Goal: Information Seeking & Learning: Learn about a topic

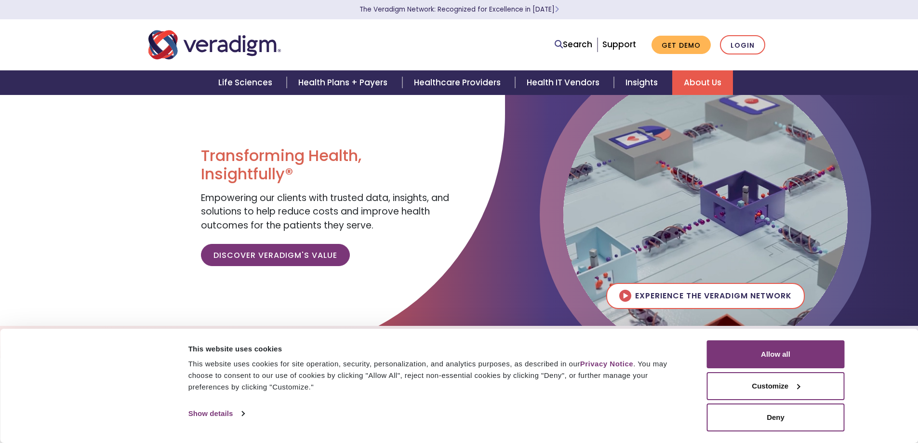
click at [707, 82] on link "About Us" at bounding box center [702, 82] width 61 height 25
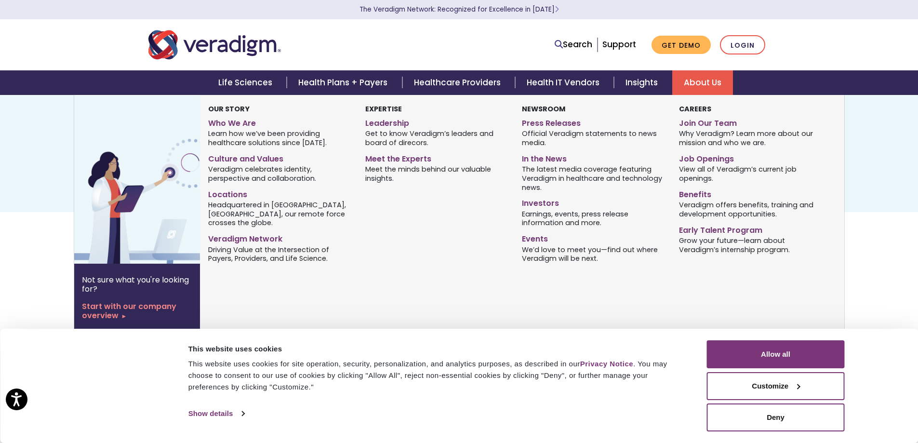
click at [695, 85] on link "About Us" at bounding box center [702, 82] width 61 height 25
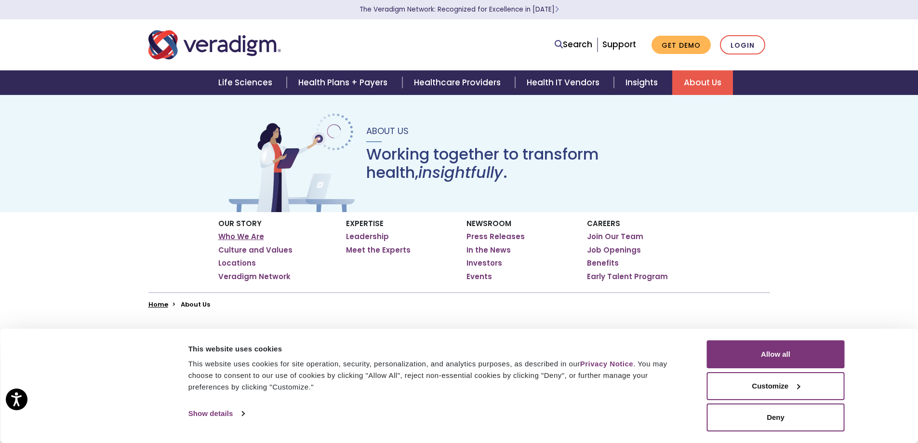
click at [242, 234] on link "Who We Are" at bounding box center [241, 237] width 46 height 10
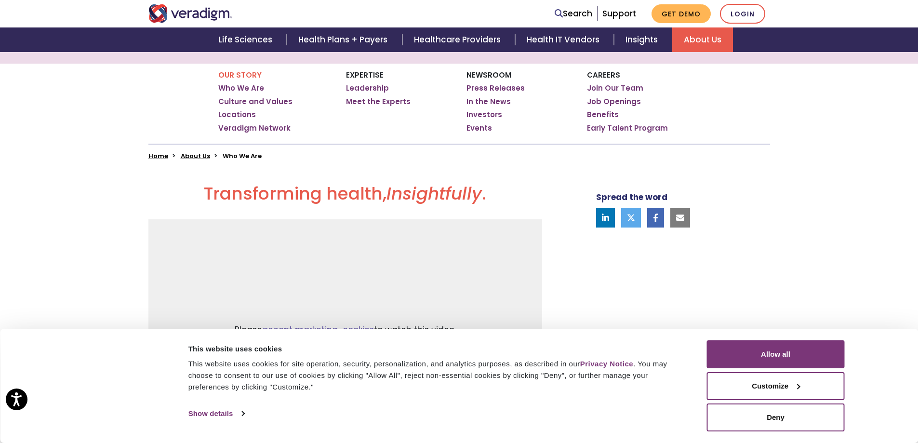
scroll to position [145, 0]
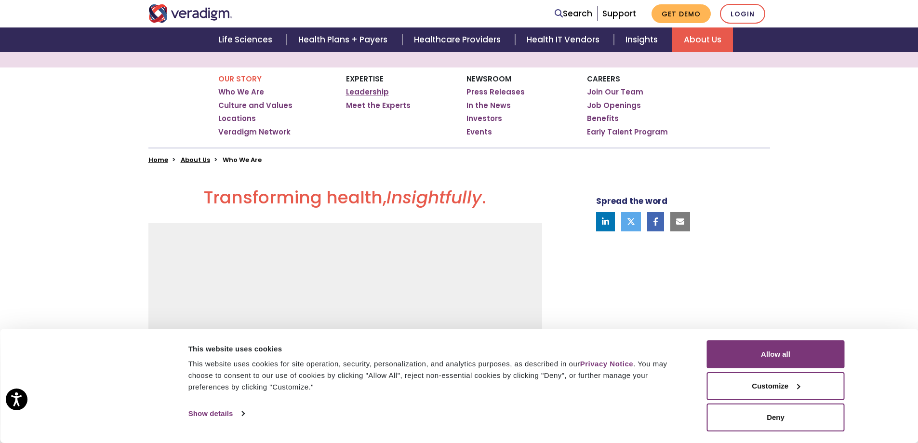
click at [367, 90] on link "Leadership" at bounding box center [367, 92] width 43 height 10
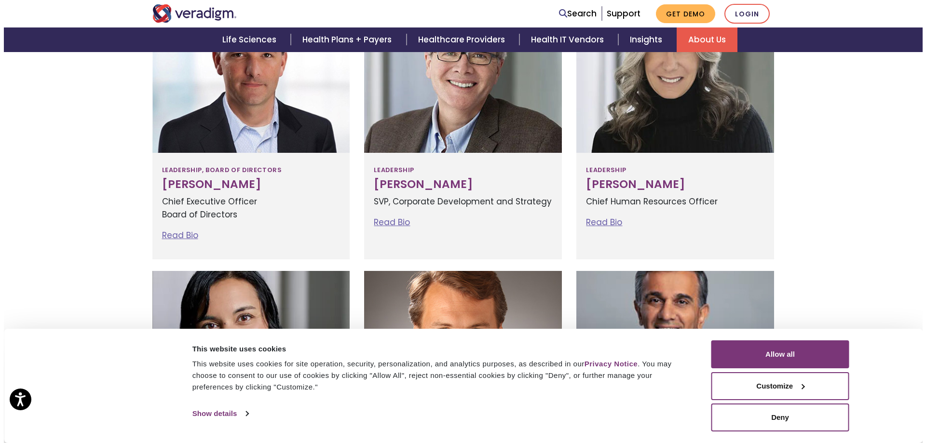
scroll to position [366, 0]
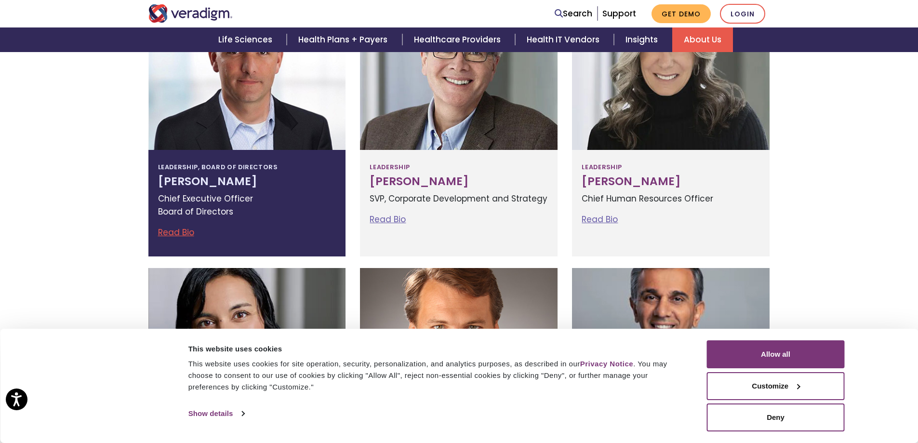
click at [185, 229] on link "Read Bio" at bounding box center [176, 233] width 36 height 12
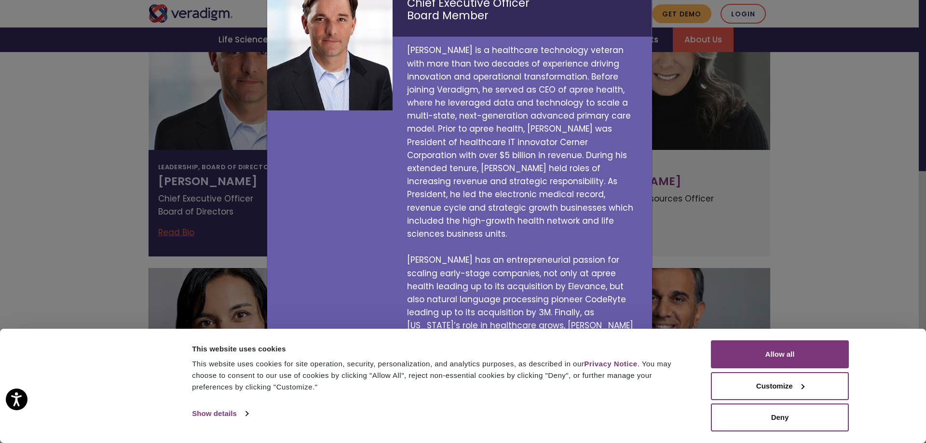
scroll to position [90, 0]
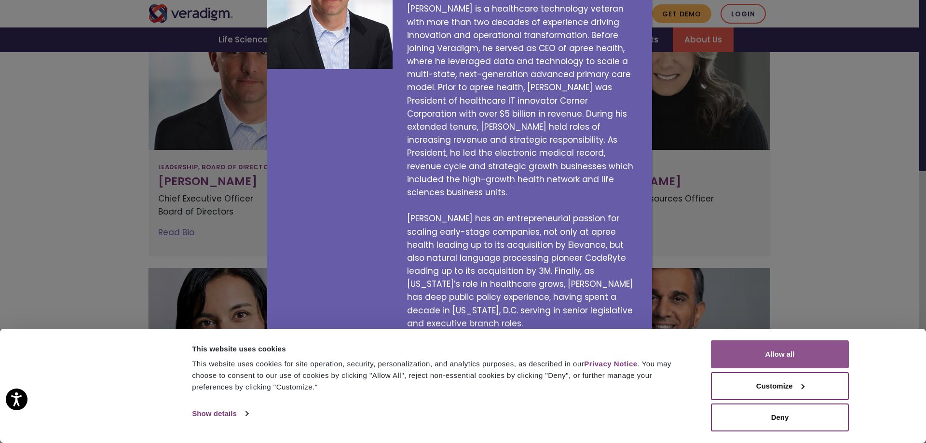
click at [815, 353] on button "Allow all" at bounding box center [780, 354] width 138 height 28
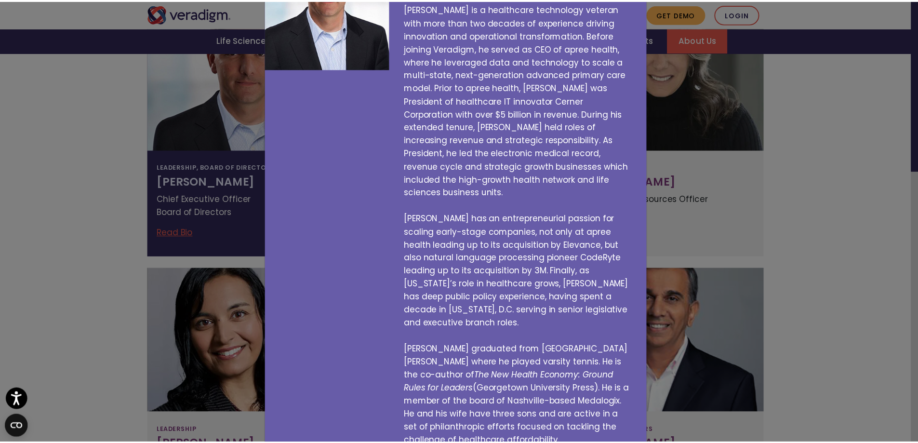
scroll to position [0, 0]
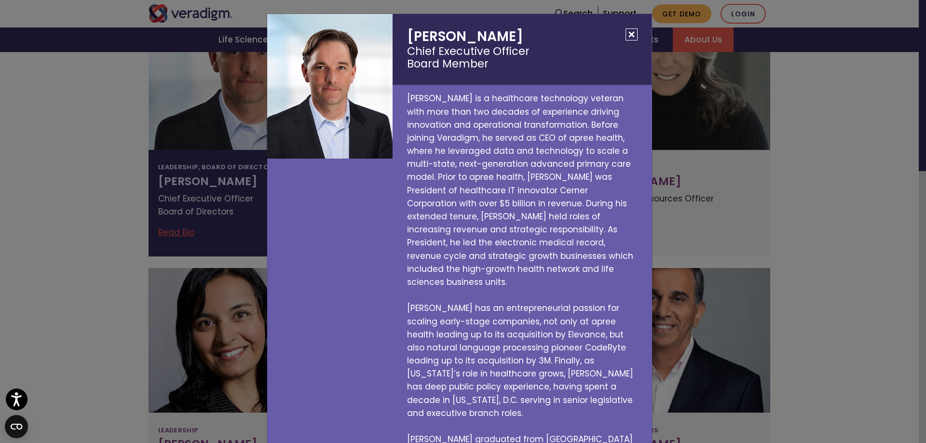
click at [630, 36] on button "Close" at bounding box center [631, 34] width 12 height 12
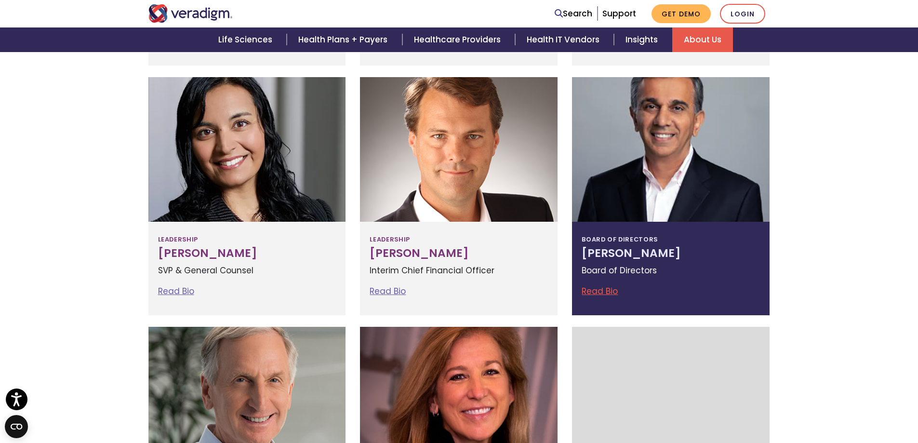
scroll to position [559, 0]
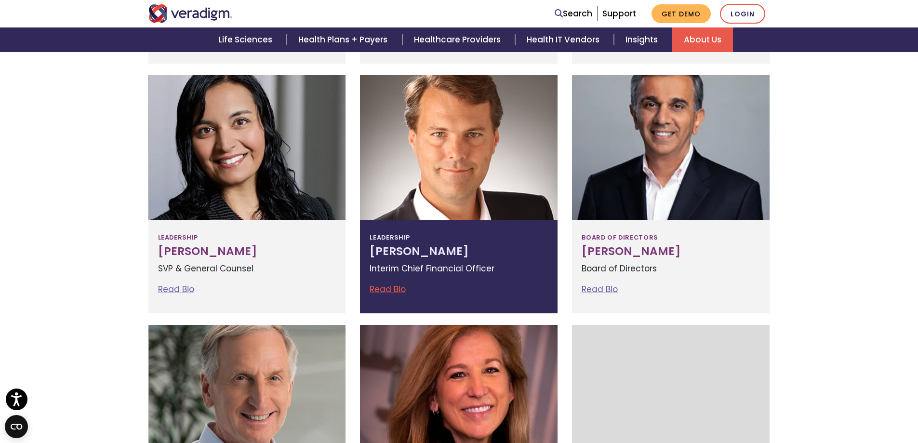
click at [380, 290] on link "Read Bio" at bounding box center [388, 289] width 36 height 12
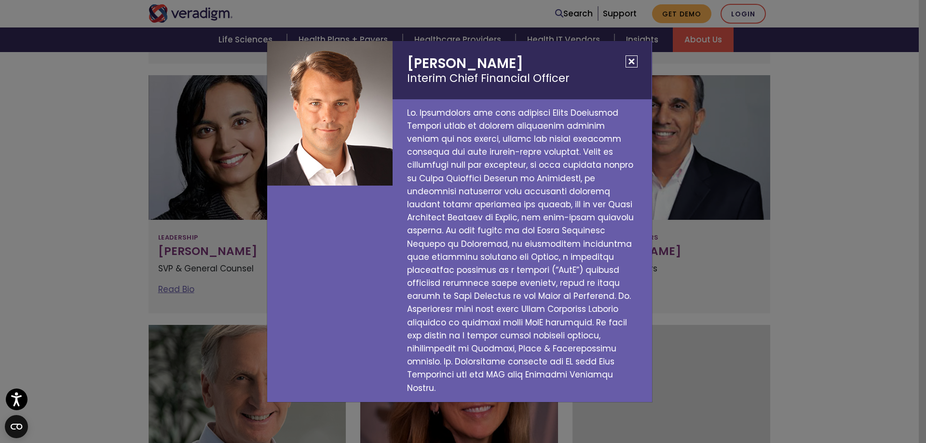
click at [825, 219] on div "[PERSON_NAME] Interim Chief Financial Officer" at bounding box center [463, 221] width 926 height 443
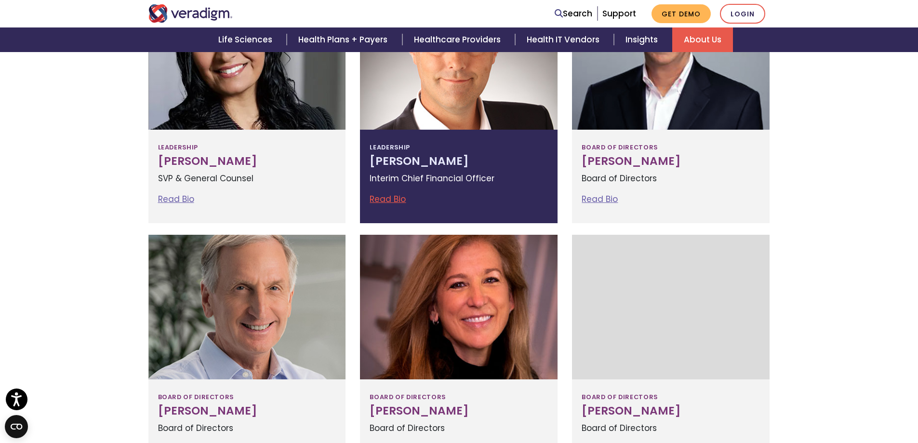
scroll to position [704, 0]
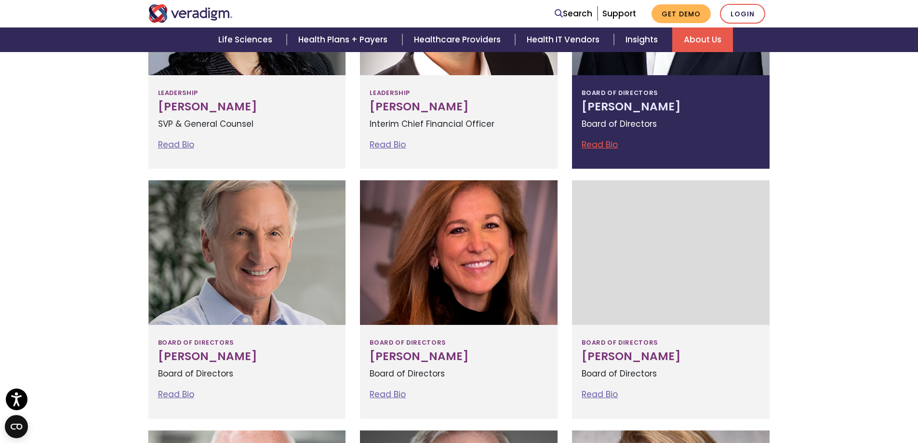
click at [606, 143] on link "Read Bio" at bounding box center [600, 145] width 36 height 12
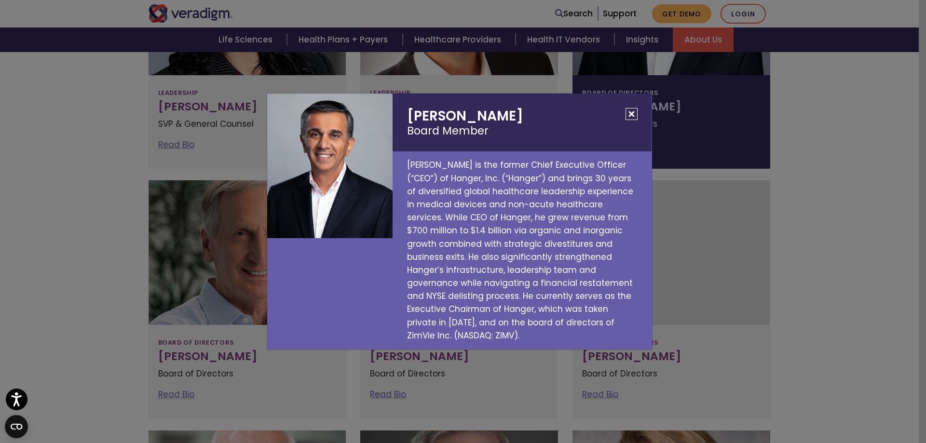
click at [637, 120] on button "Close" at bounding box center [631, 114] width 12 height 12
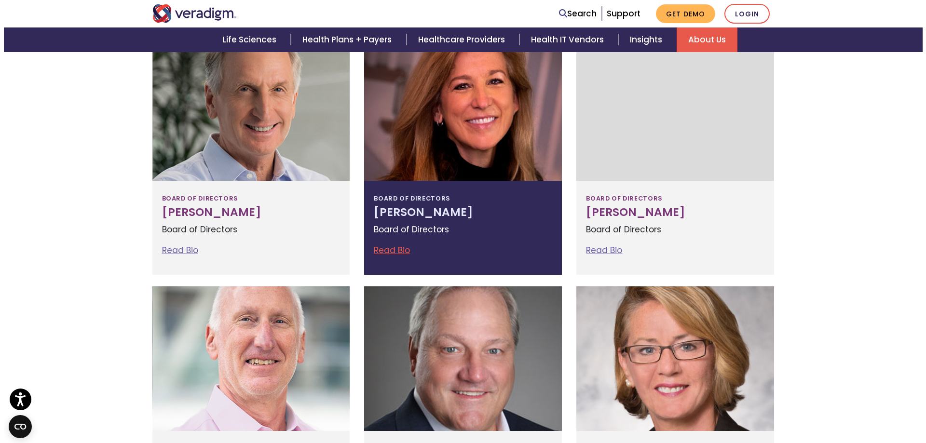
scroll to position [848, 0]
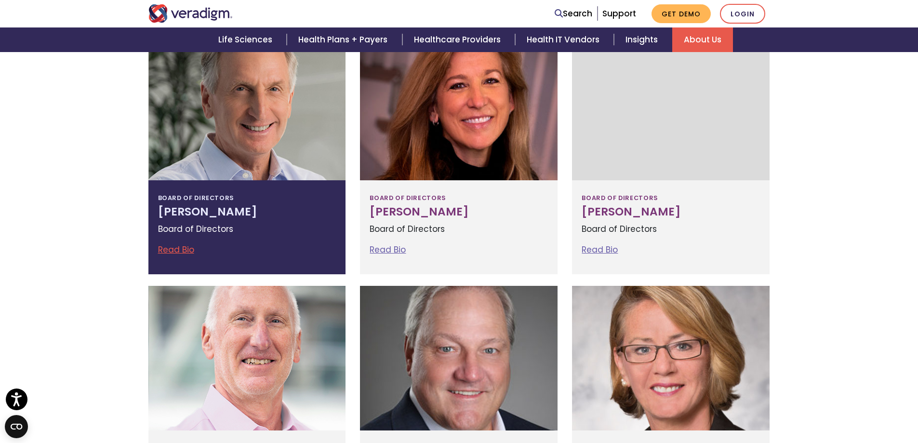
click at [180, 247] on link "Read Bio" at bounding box center [176, 250] width 36 height 12
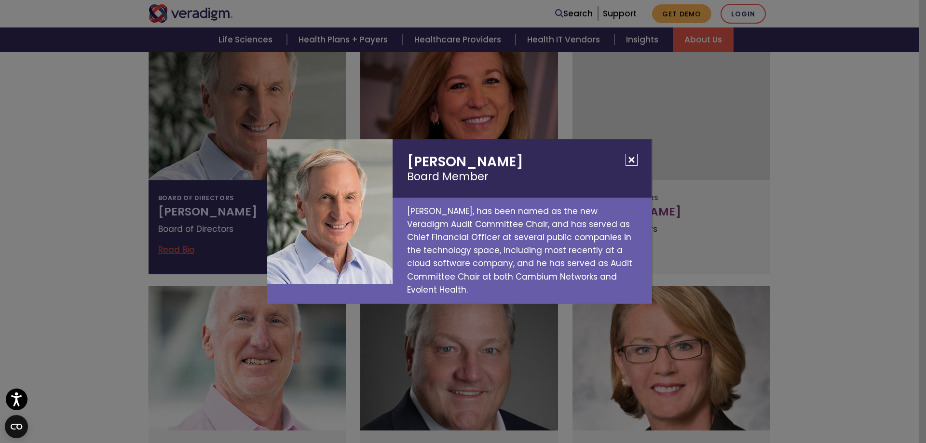
click at [885, 225] on div "[PERSON_NAME] Board Member [PERSON_NAME], has been named as the new Veradigm Au…" at bounding box center [463, 221] width 926 height 443
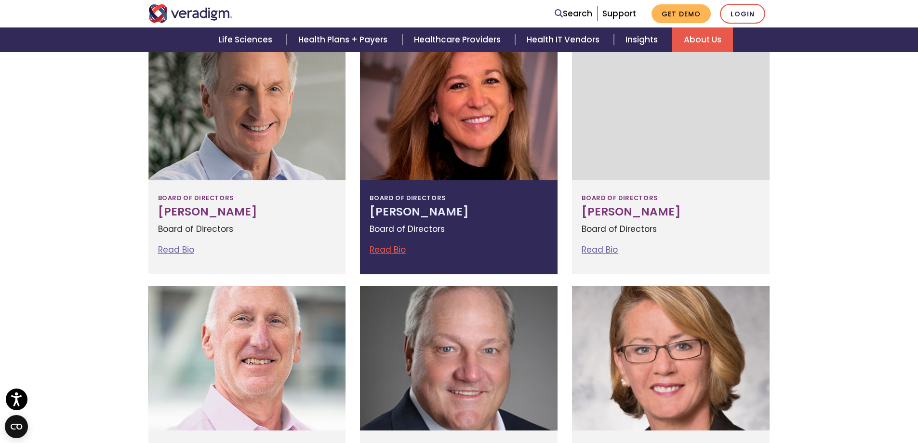
click at [394, 248] on link "Read Bio" at bounding box center [388, 250] width 36 height 12
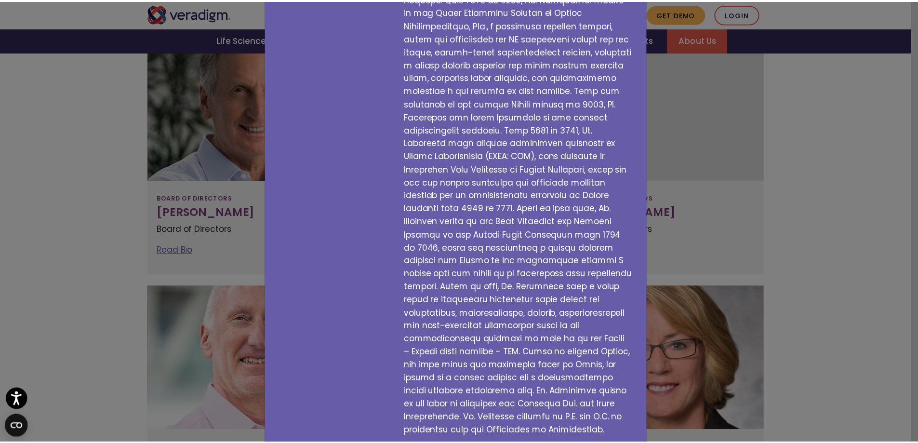
scroll to position [208, 0]
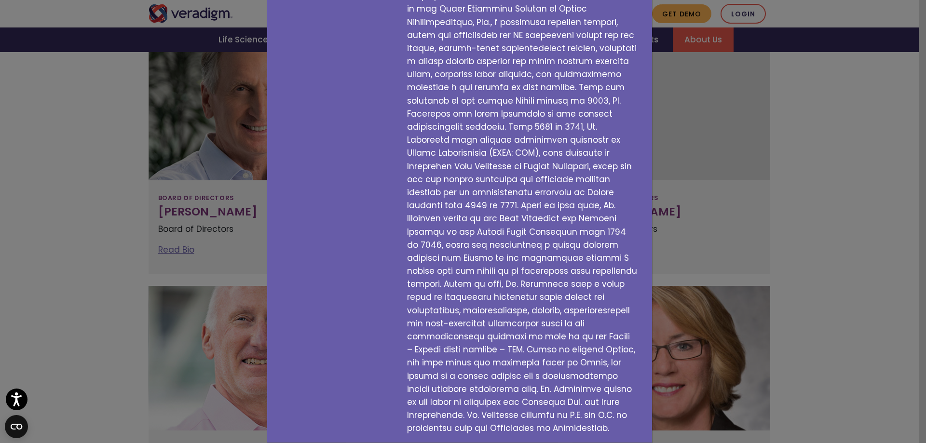
click at [863, 114] on div "[PERSON_NAME] Board Member" at bounding box center [463, 221] width 926 height 443
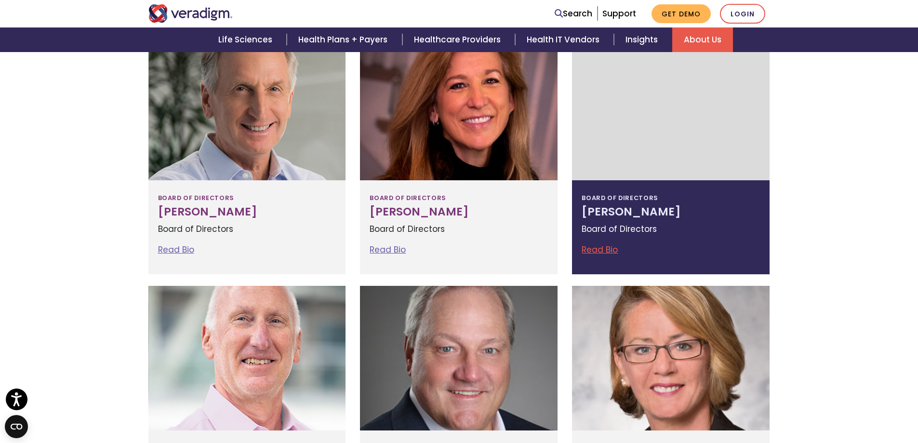
click at [601, 245] on link "Read Bio" at bounding box center [600, 250] width 36 height 12
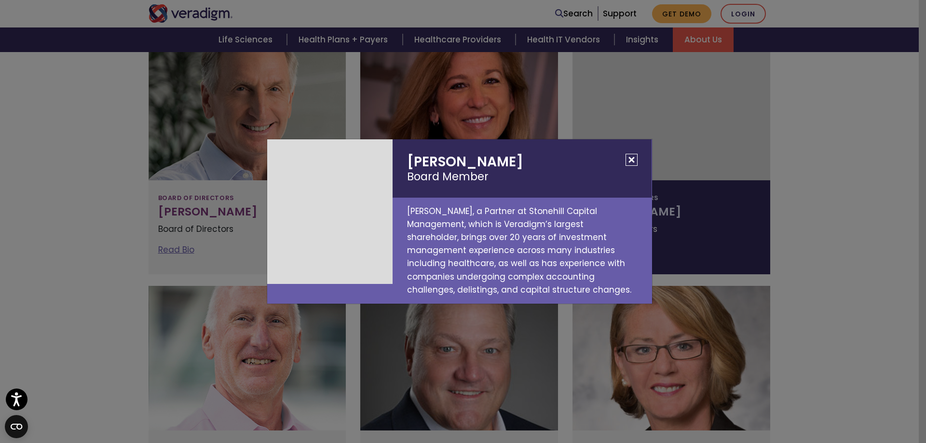
click at [879, 210] on div "[PERSON_NAME] Board Member [PERSON_NAME], a Partner at Stonehill Capital Manage…" at bounding box center [463, 221] width 926 height 443
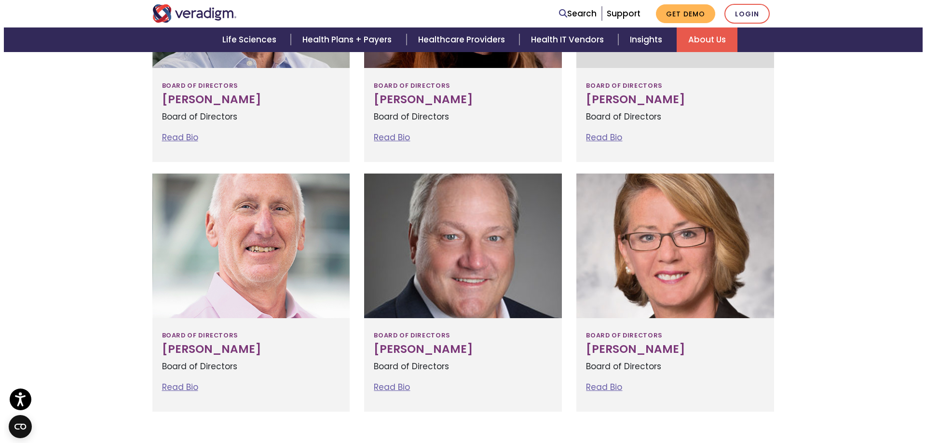
scroll to position [993, 0]
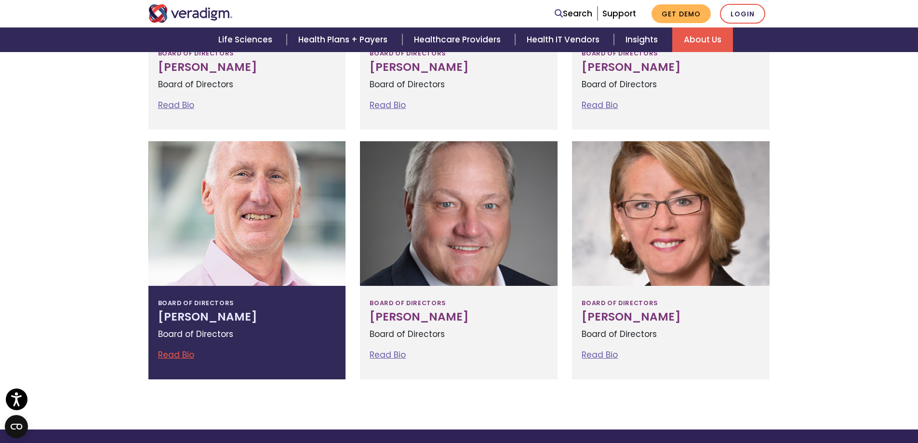
click at [172, 354] on link "Read Bio" at bounding box center [176, 355] width 36 height 12
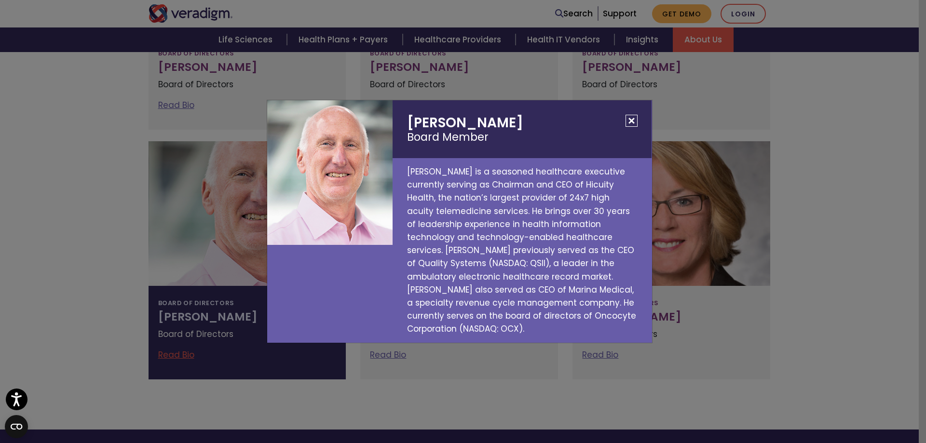
click at [888, 285] on div "[PERSON_NAME] Board Member [PERSON_NAME] is a seasoned healthcare executive cur…" at bounding box center [463, 221] width 926 height 443
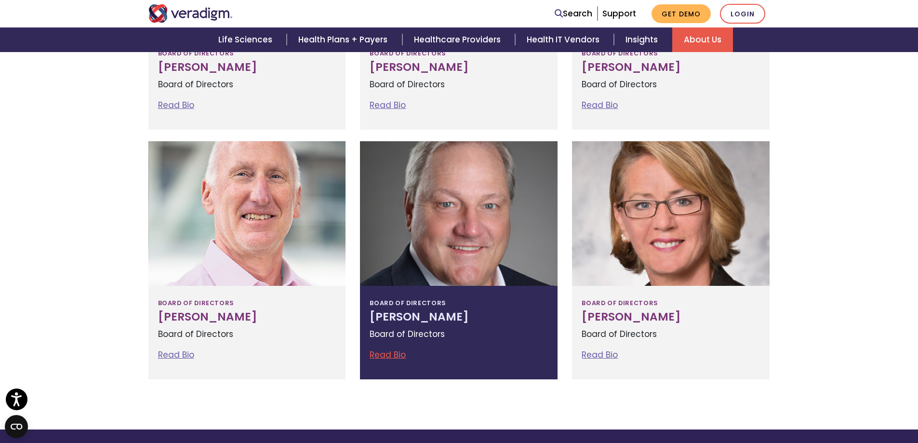
click at [379, 354] on link "Read Bio" at bounding box center [388, 355] width 36 height 12
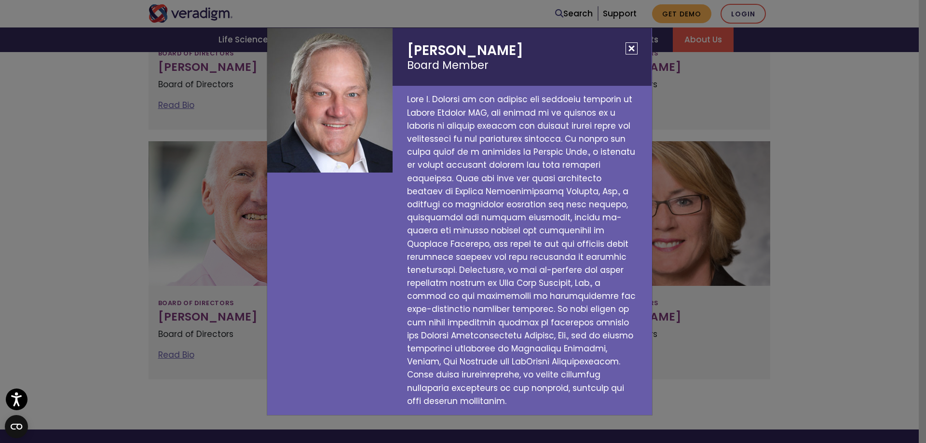
click at [909, 216] on div "[PERSON_NAME] Board Member" at bounding box center [463, 221] width 926 height 443
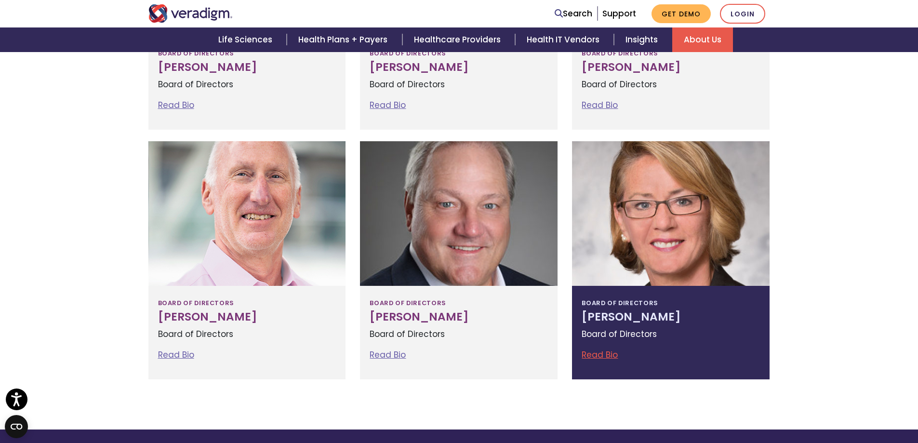
click at [602, 356] on link "Read Bio" at bounding box center [600, 355] width 36 height 12
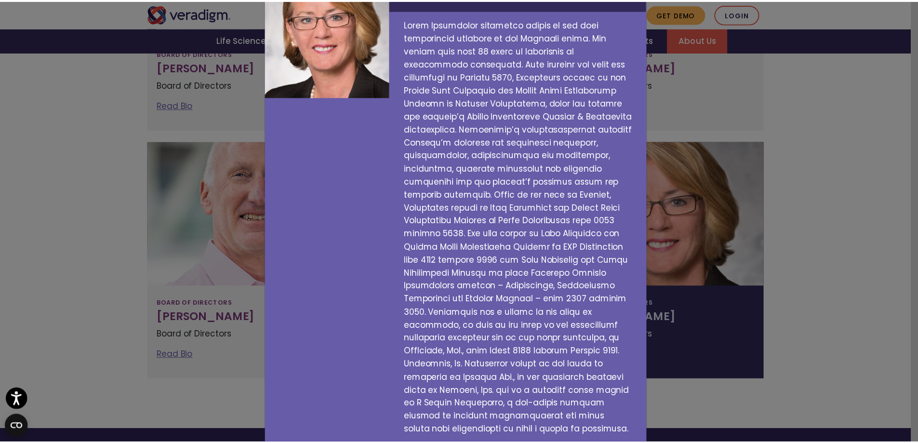
scroll to position [64, 0]
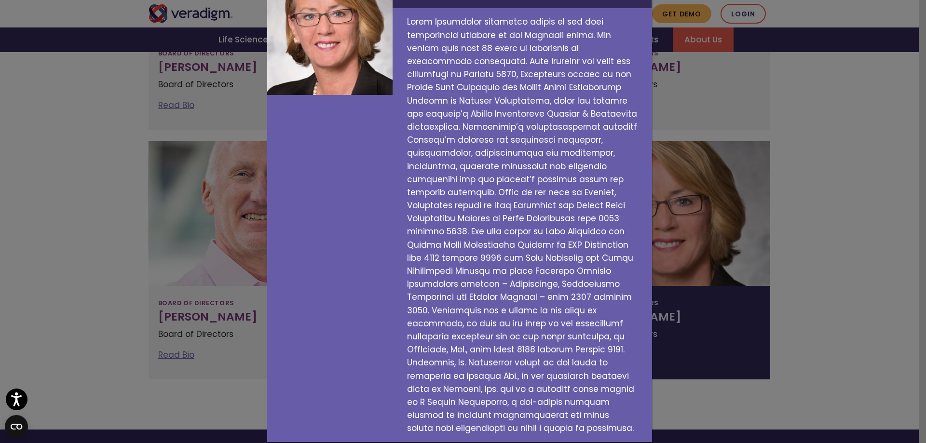
click at [913, 183] on div "[PERSON_NAME] Board Member" at bounding box center [463, 221] width 926 height 443
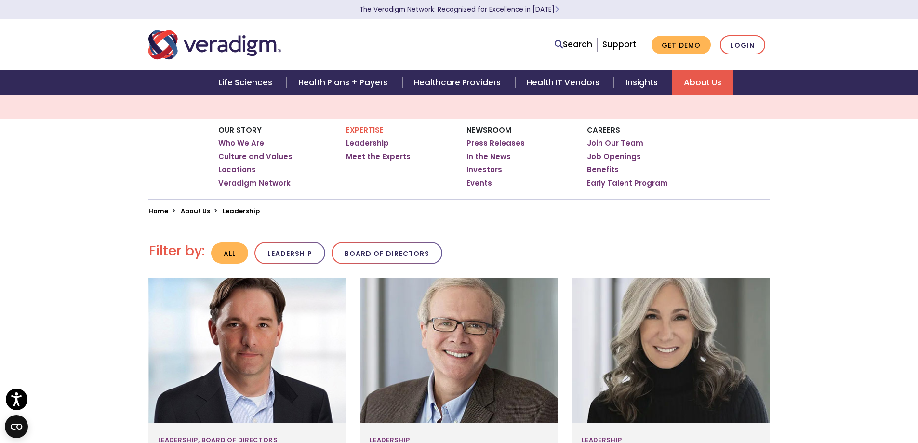
scroll to position [0, 0]
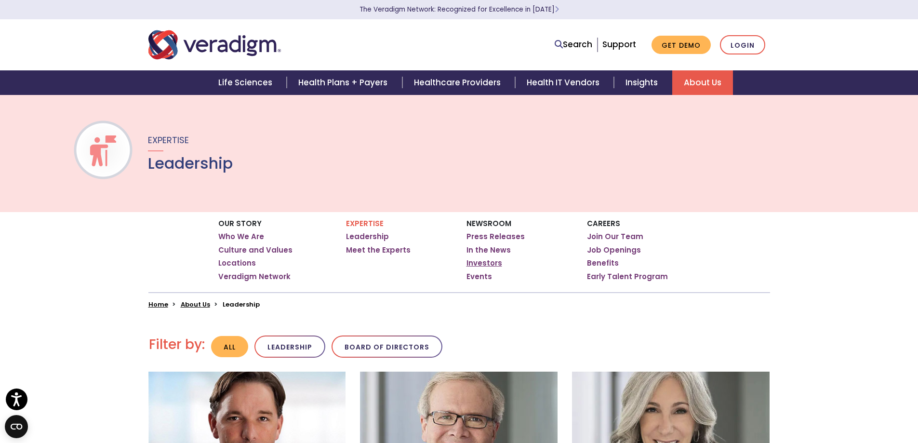
click at [478, 265] on link "Investors" at bounding box center [485, 263] width 36 height 10
